Goal: Information Seeking & Learning: Learn about a topic

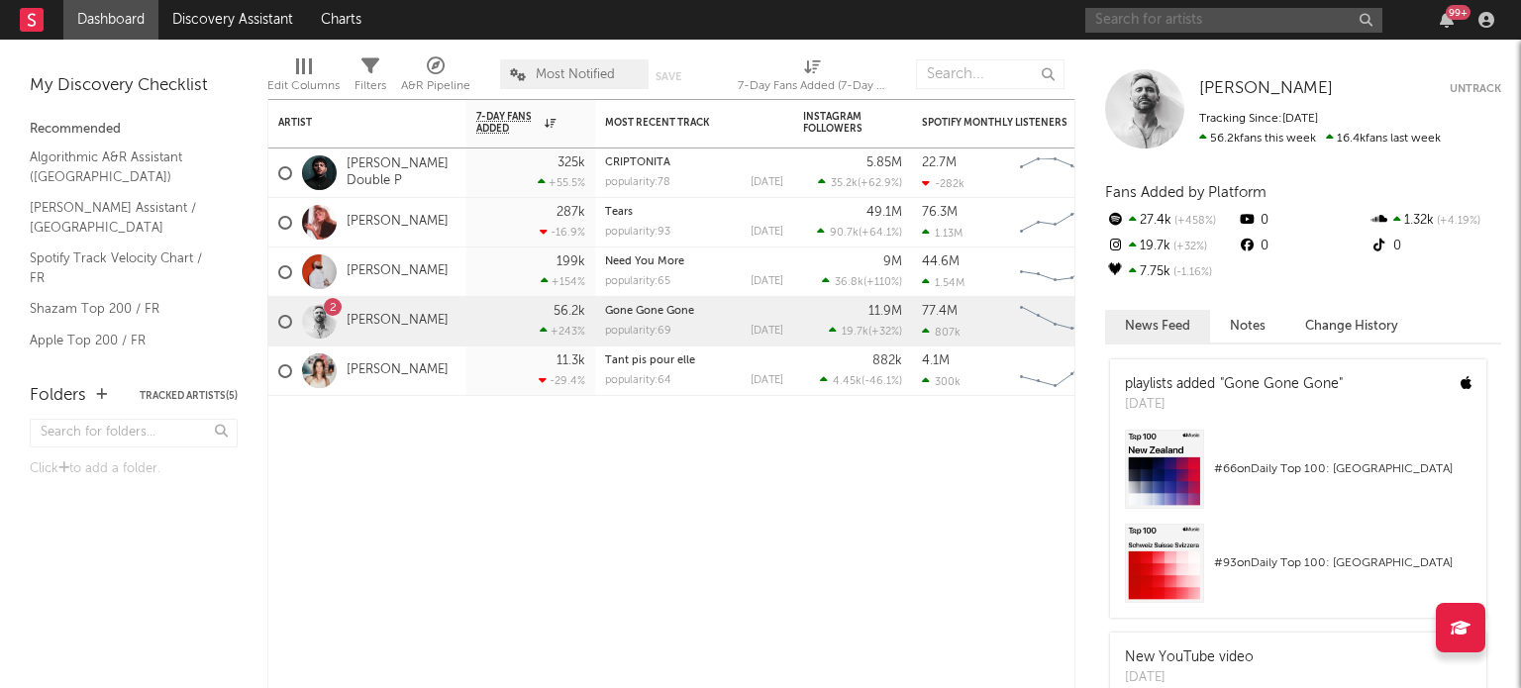
click at [1224, 22] on input "text" at bounding box center [1233, 20] width 297 height 25
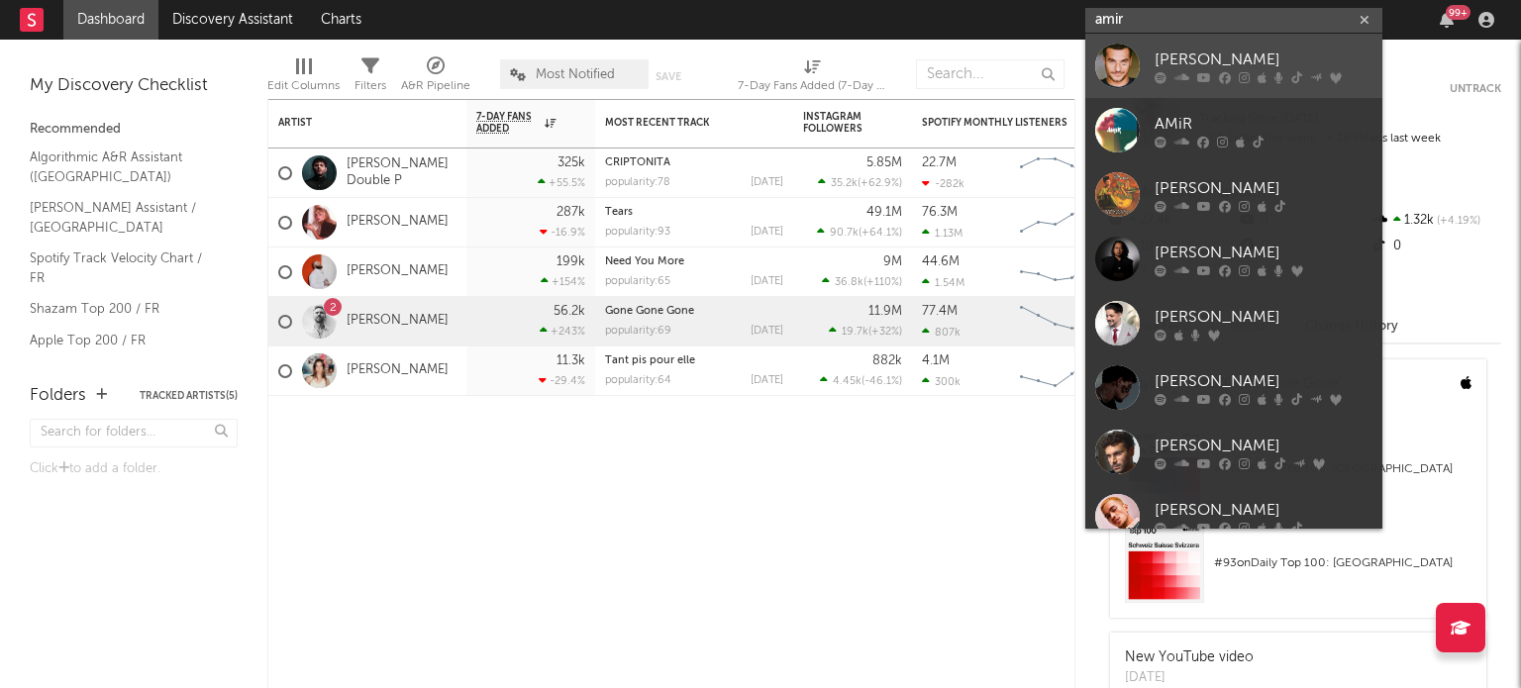
type input "amir"
click at [1180, 52] on div "[PERSON_NAME]" at bounding box center [1264, 60] width 218 height 24
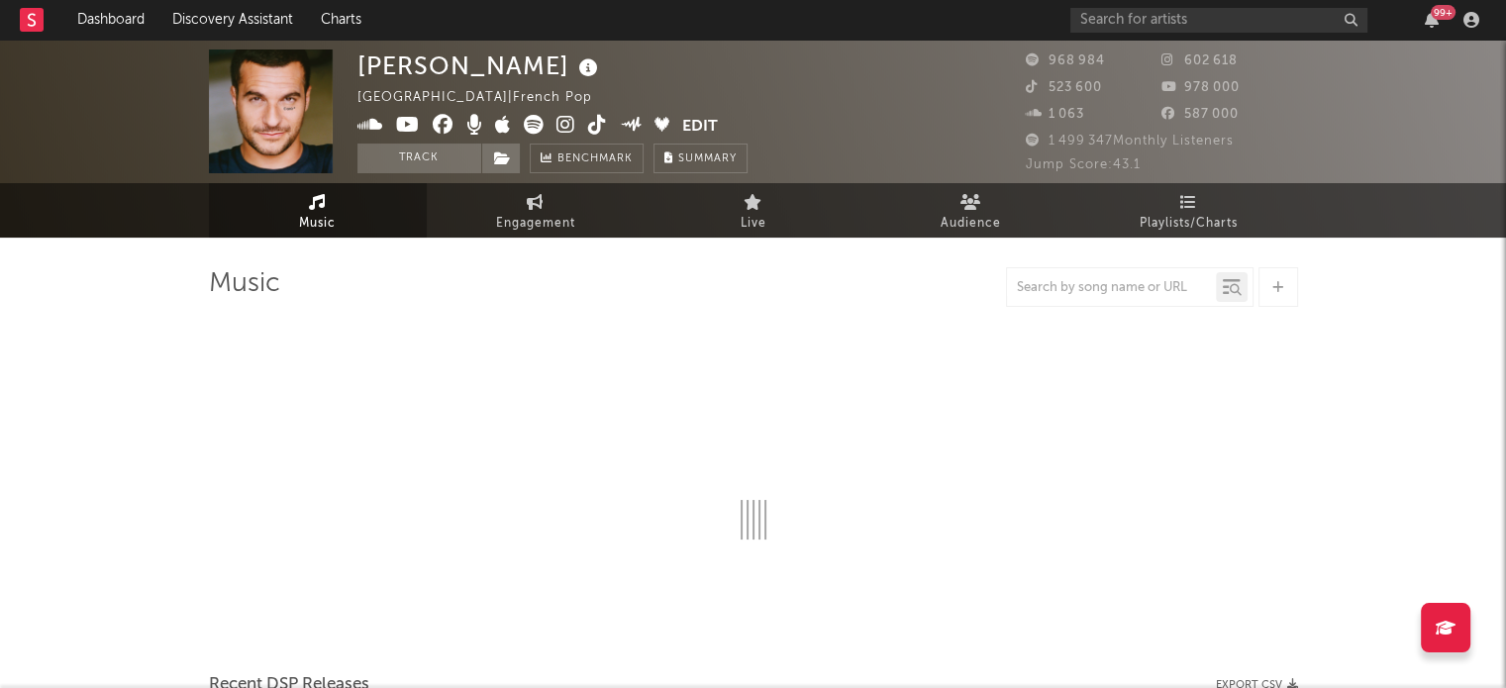
select select "6m"
